Goal: Find specific page/section: Find specific page/section

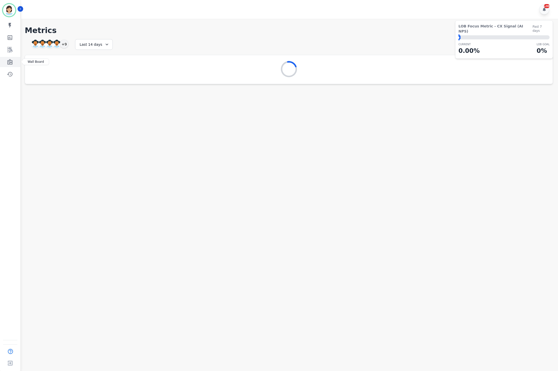
click at [8, 61] on icon "Sidebar" at bounding box center [9, 62] width 5 height 6
